Goal: Transaction & Acquisition: Subscribe to service/newsletter

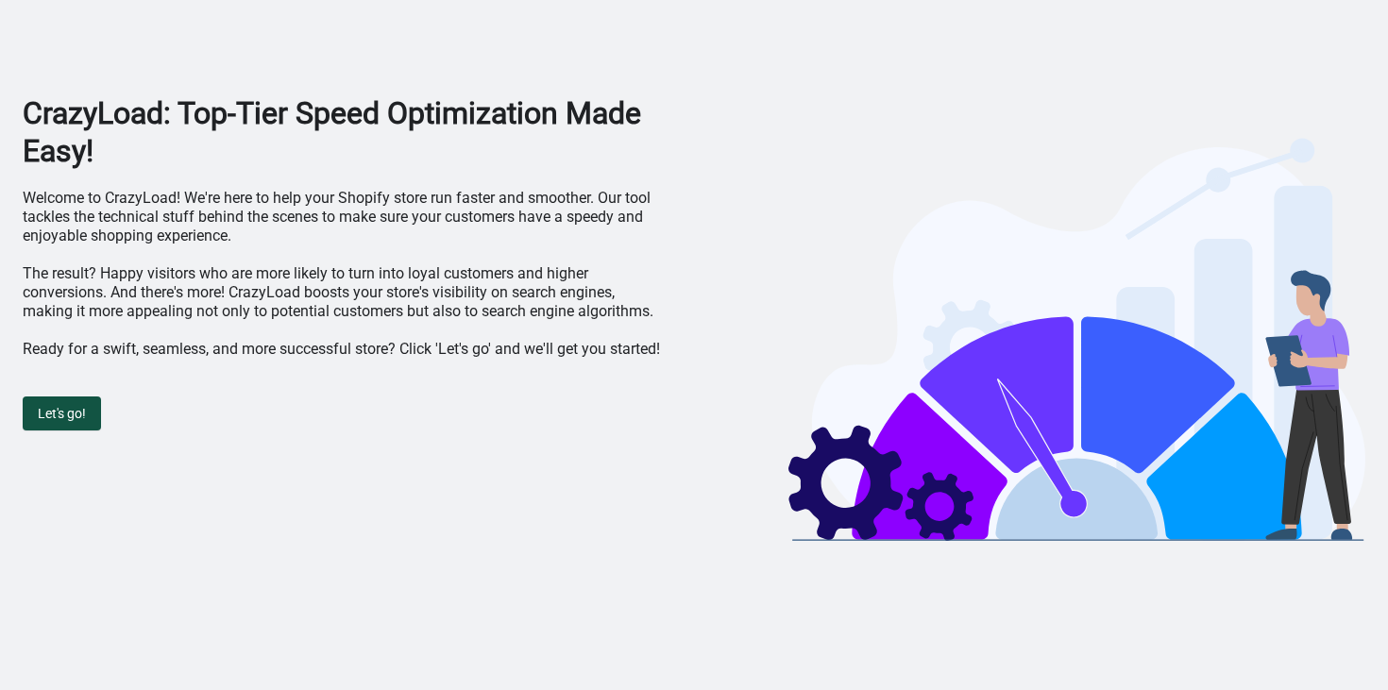
click at [62, 421] on span "Let's go!" at bounding box center [62, 413] width 48 height 15
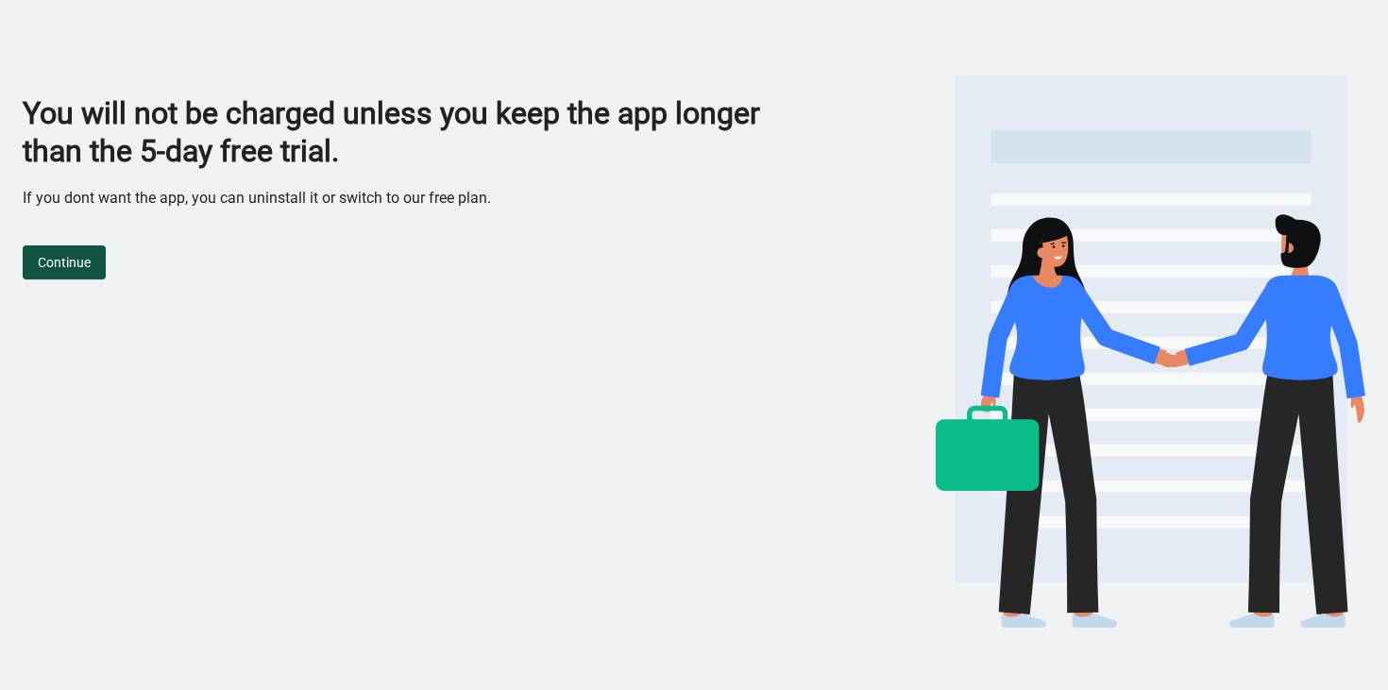
click at [71, 263] on span "Continue" at bounding box center [64, 262] width 53 height 15
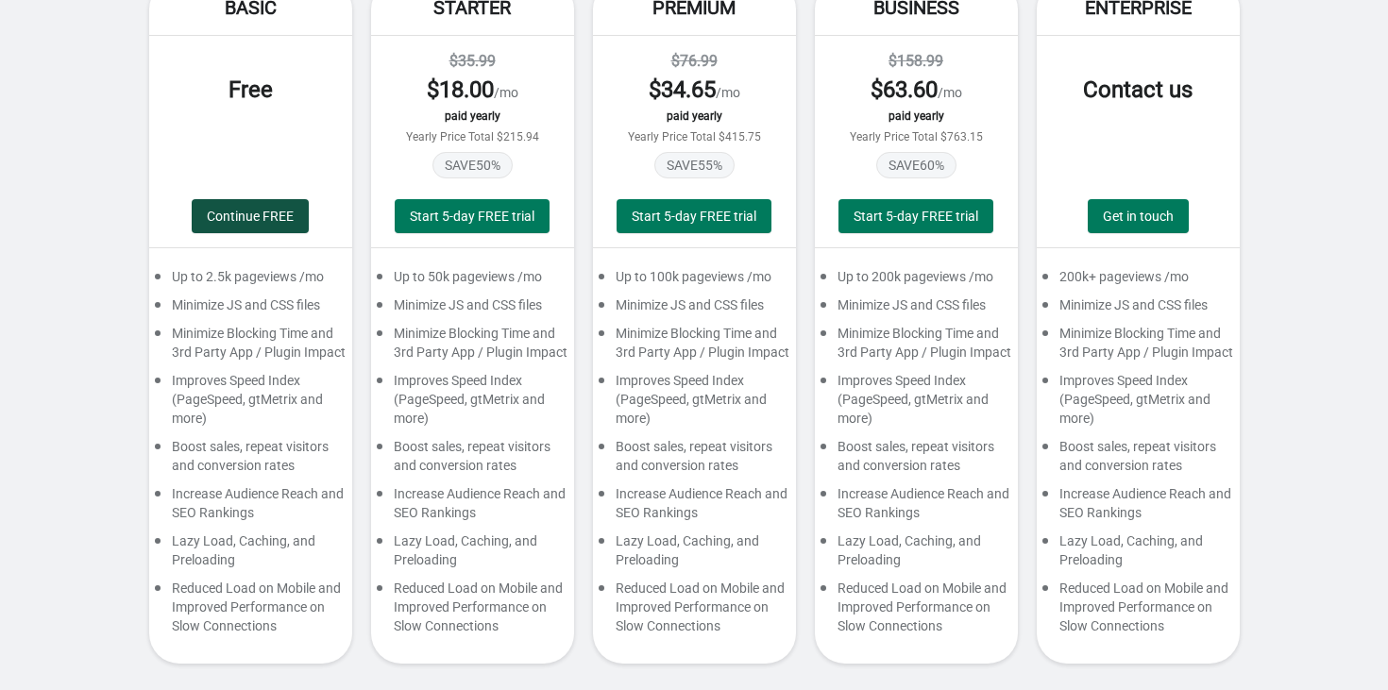
scroll to position [200, 0]
click at [251, 214] on span "Continue FREE" at bounding box center [250, 216] width 87 height 15
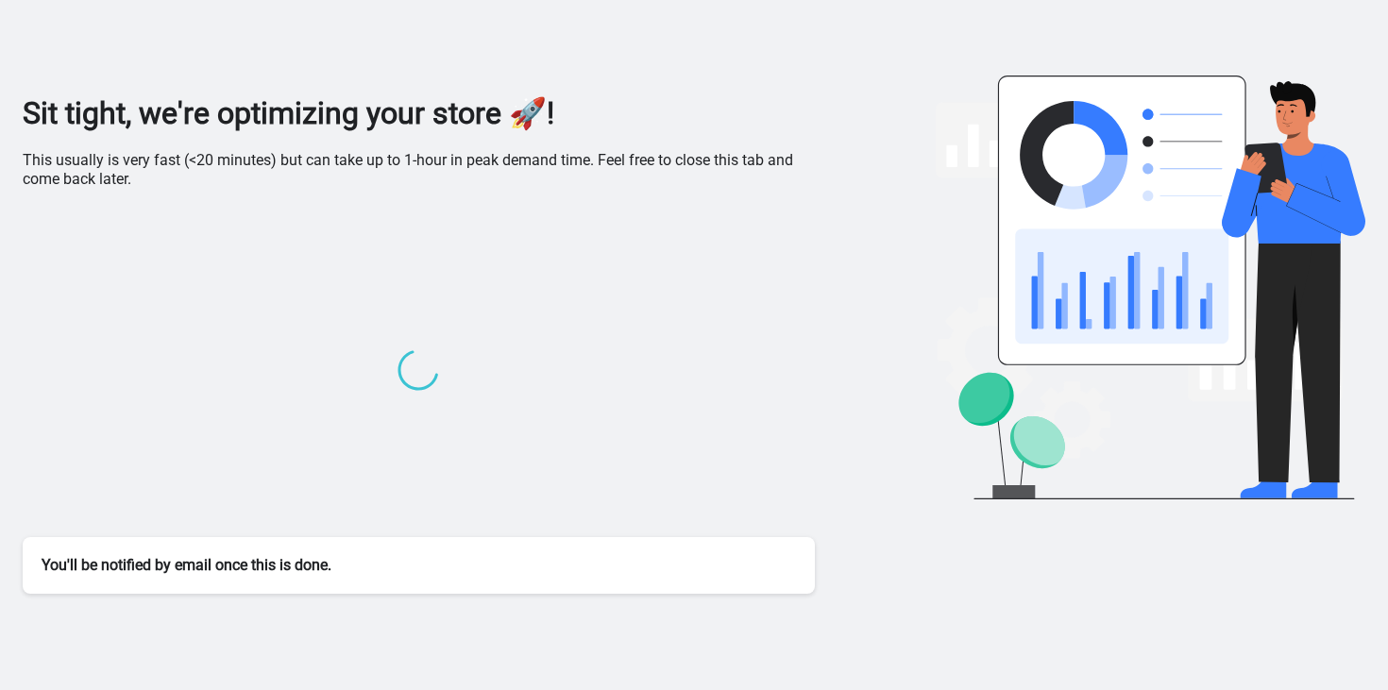
scroll to position [0, 0]
